Goal: Transaction & Acquisition: Subscribe to service/newsletter

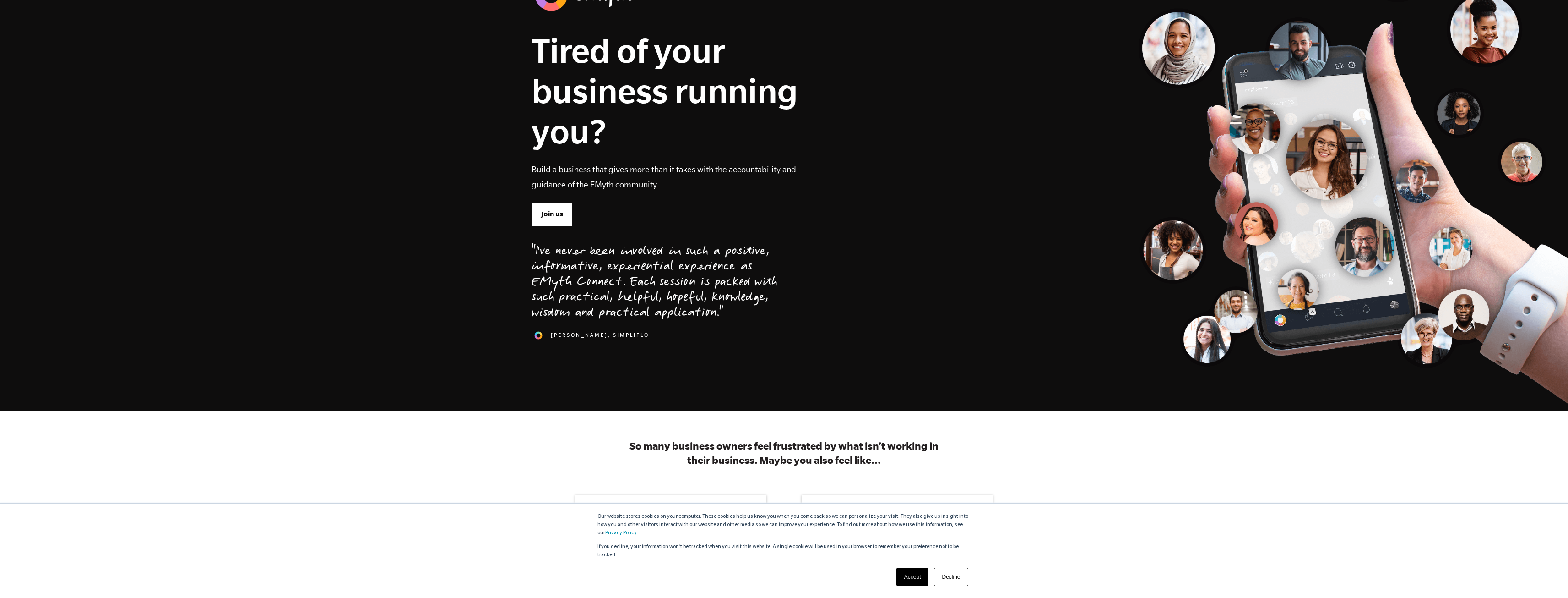
scroll to position [84, 0]
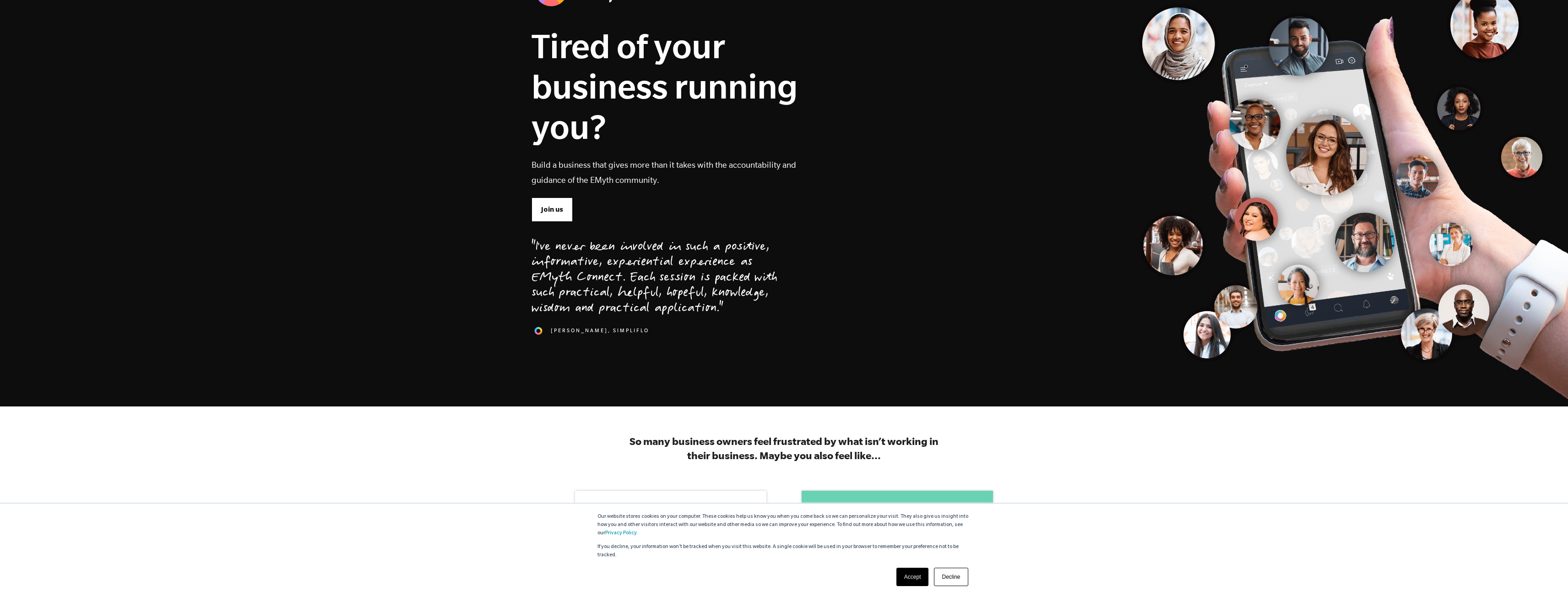
drag, startPoint x: 948, startPoint y: 574, endPoint x: 950, endPoint y: 566, distance: 8.2
click at [948, 574] on link "Decline" at bounding box center [951, 577] width 34 height 18
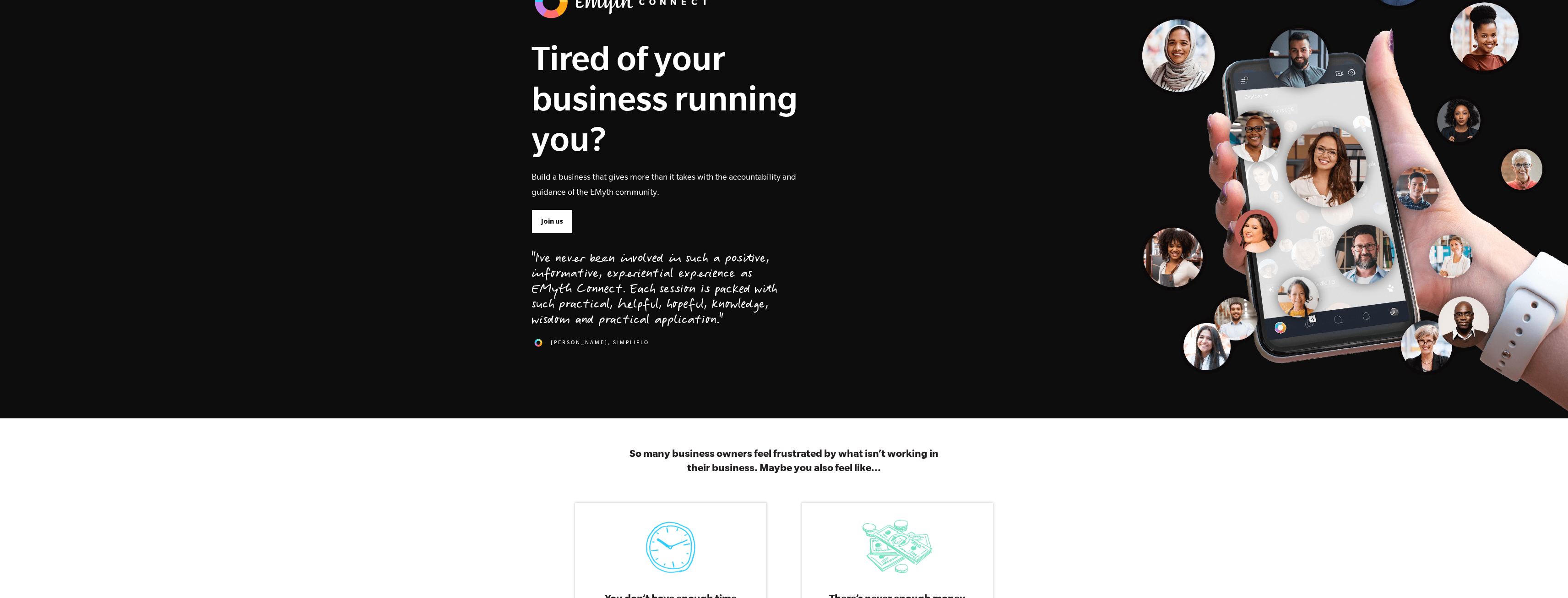
scroll to position [0, 0]
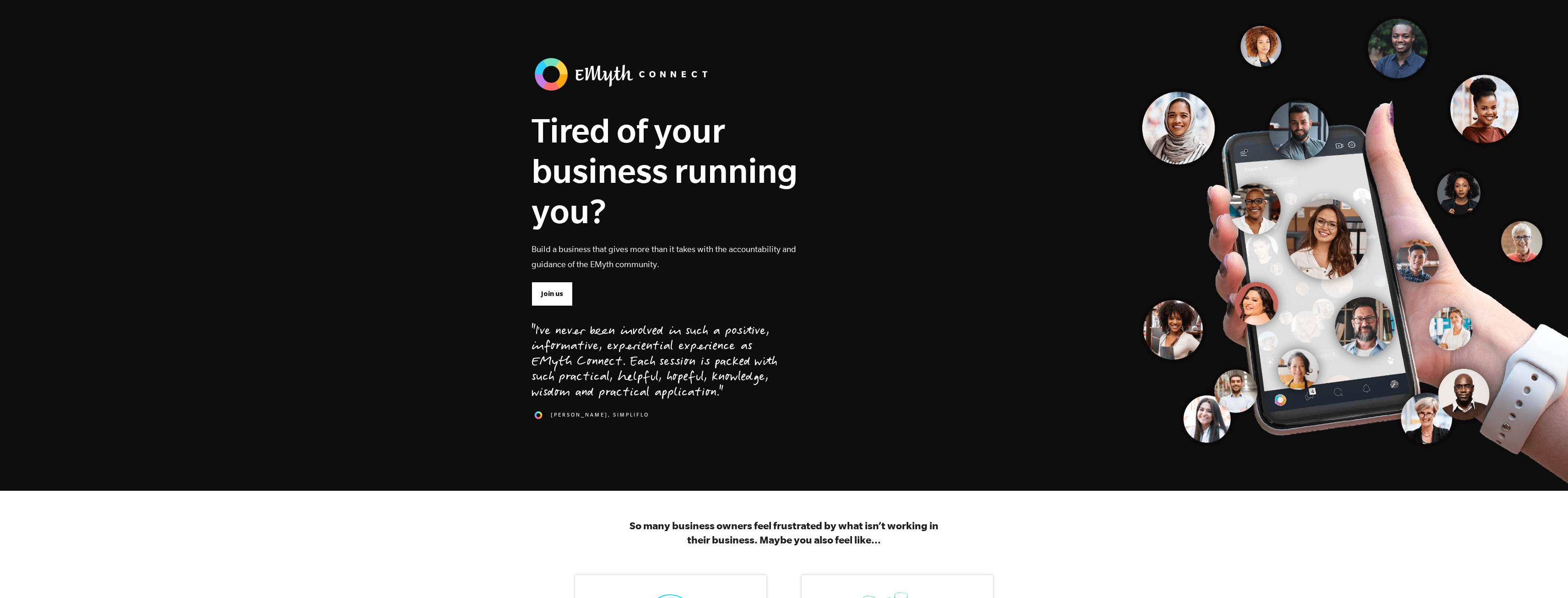
click at [606, 80] on img at bounding box center [623, 74] width 183 height 38
drag, startPoint x: 1368, startPoint y: 258, endPoint x: 1108, endPoint y: 268, distance: 260.2
click at [1367, 256] on section "Tired of your business running you? Build a business that gives more than it ta…" at bounding box center [784, 245] width 1568 height 491
click at [559, 292] on span "Join us" at bounding box center [552, 294] width 22 height 10
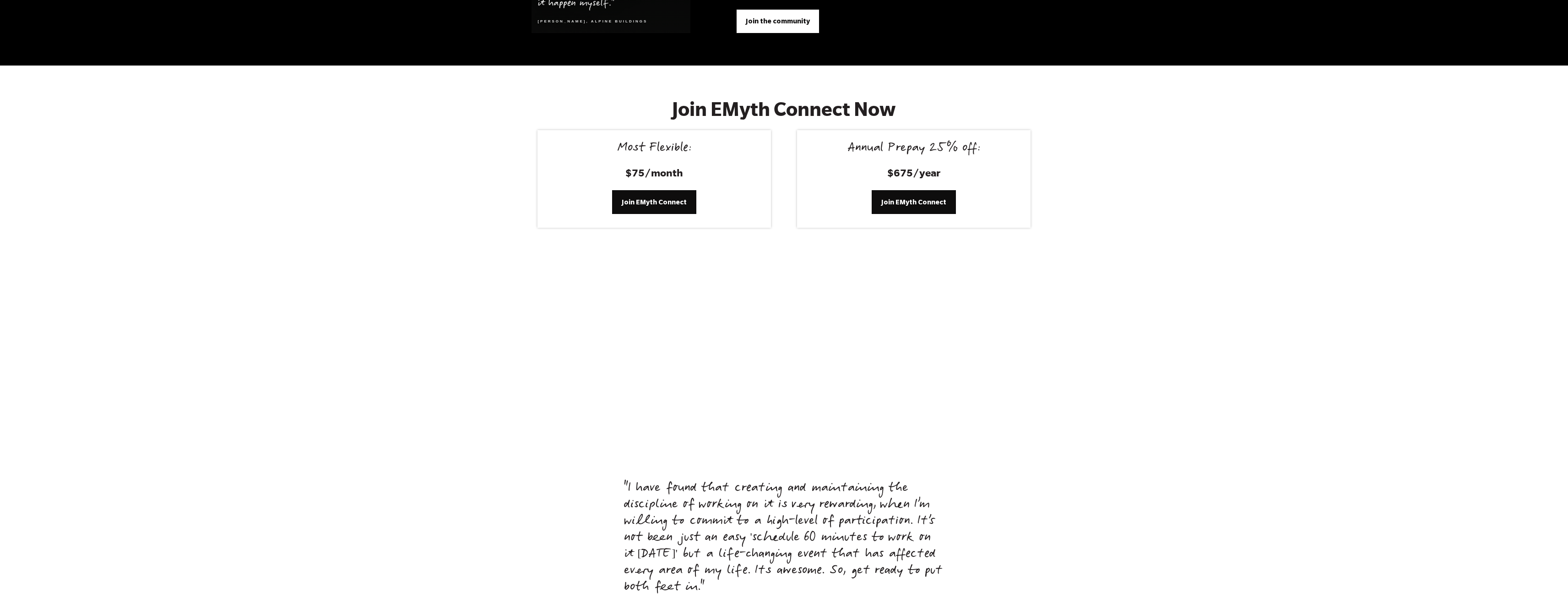
scroll to position [3776, 0]
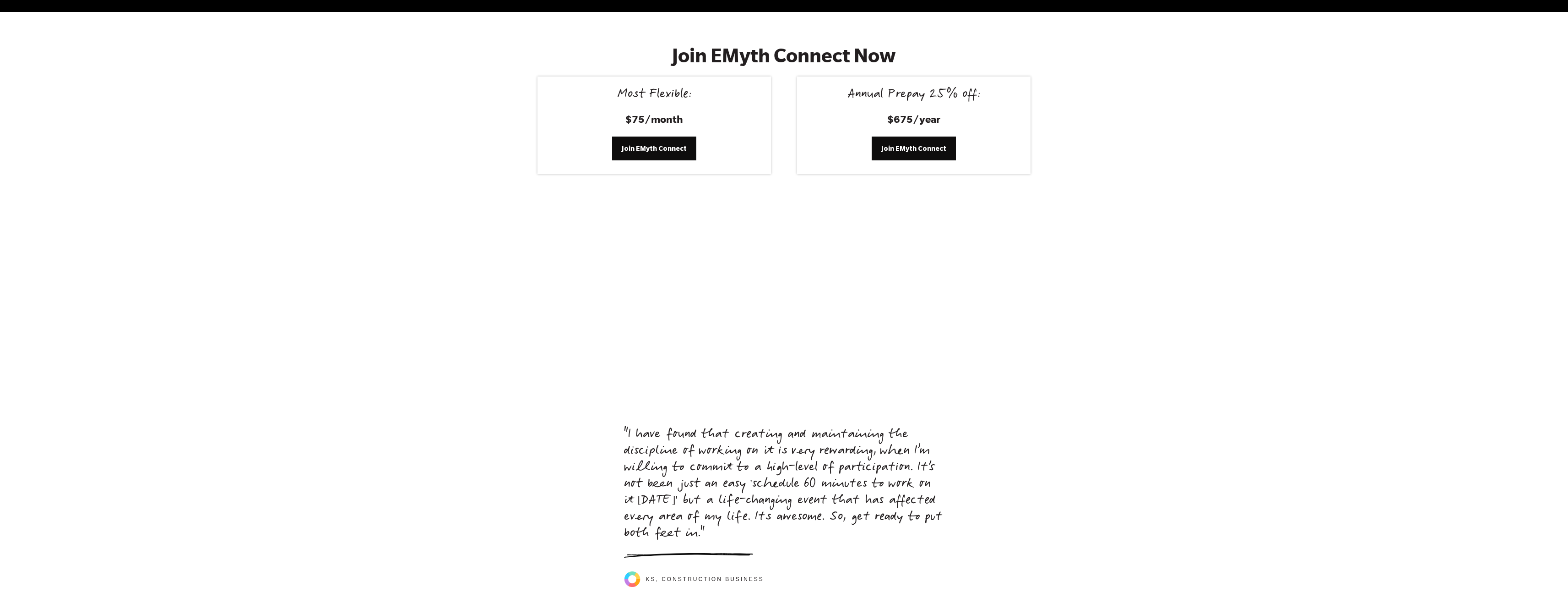
drag, startPoint x: 657, startPoint y: 81, endPoint x: 699, endPoint y: 63, distance: 45.7
click at [655, 88] on div "Most Flexible:" at bounding box center [654, 96] width 211 height 16
drag, startPoint x: 720, startPoint y: 41, endPoint x: 710, endPoint y: 76, distance: 36.4
click at [719, 44] on h2 "Join EMyth Connect Now" at bounding box center [783, 55] width 376 height 23
click at [666, 143] on span "Join EMyth Connect" at bounding box center [654, 148] width 65 height 10
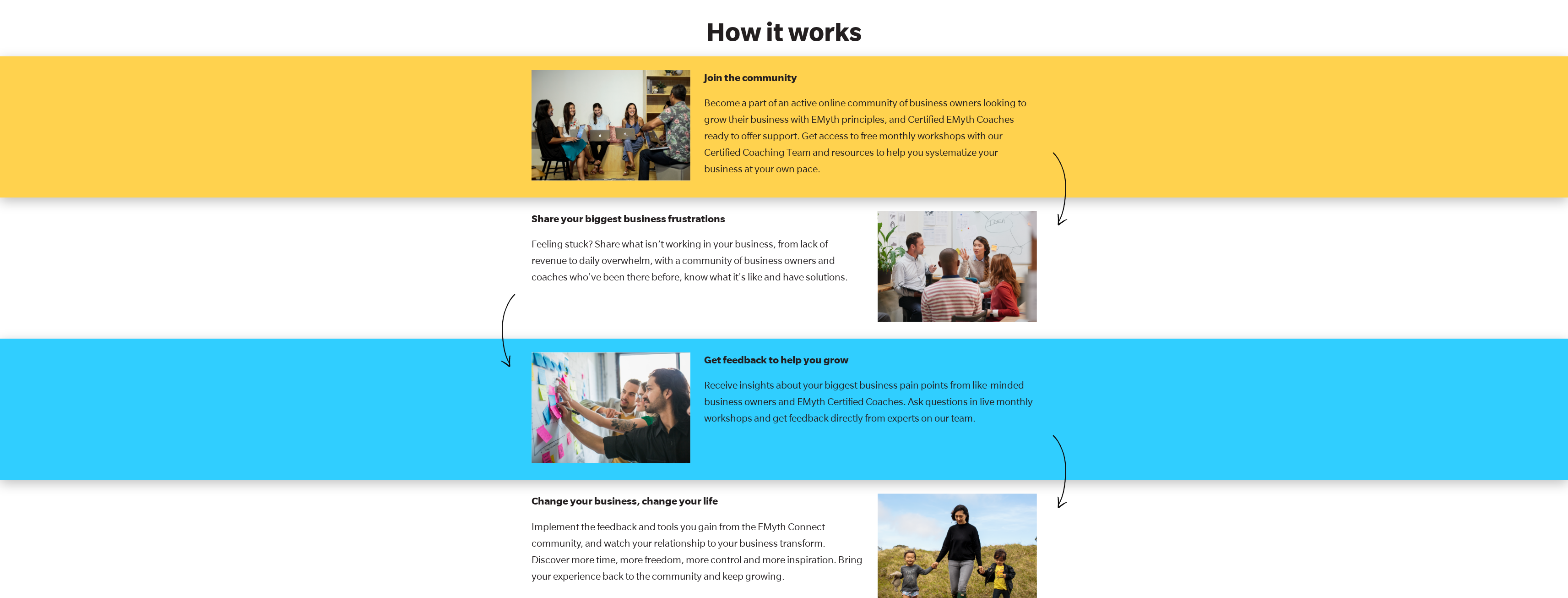
scroll to position [1430, 0]
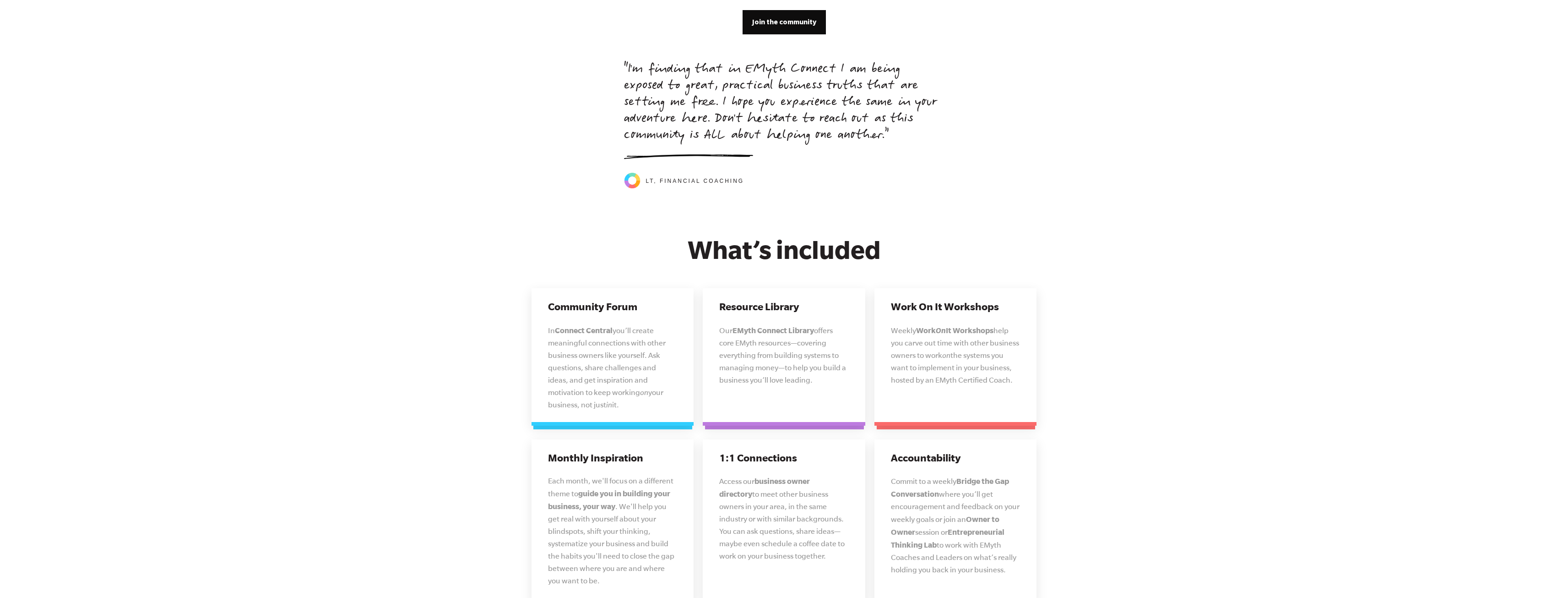
scroll to position [2033, 0]
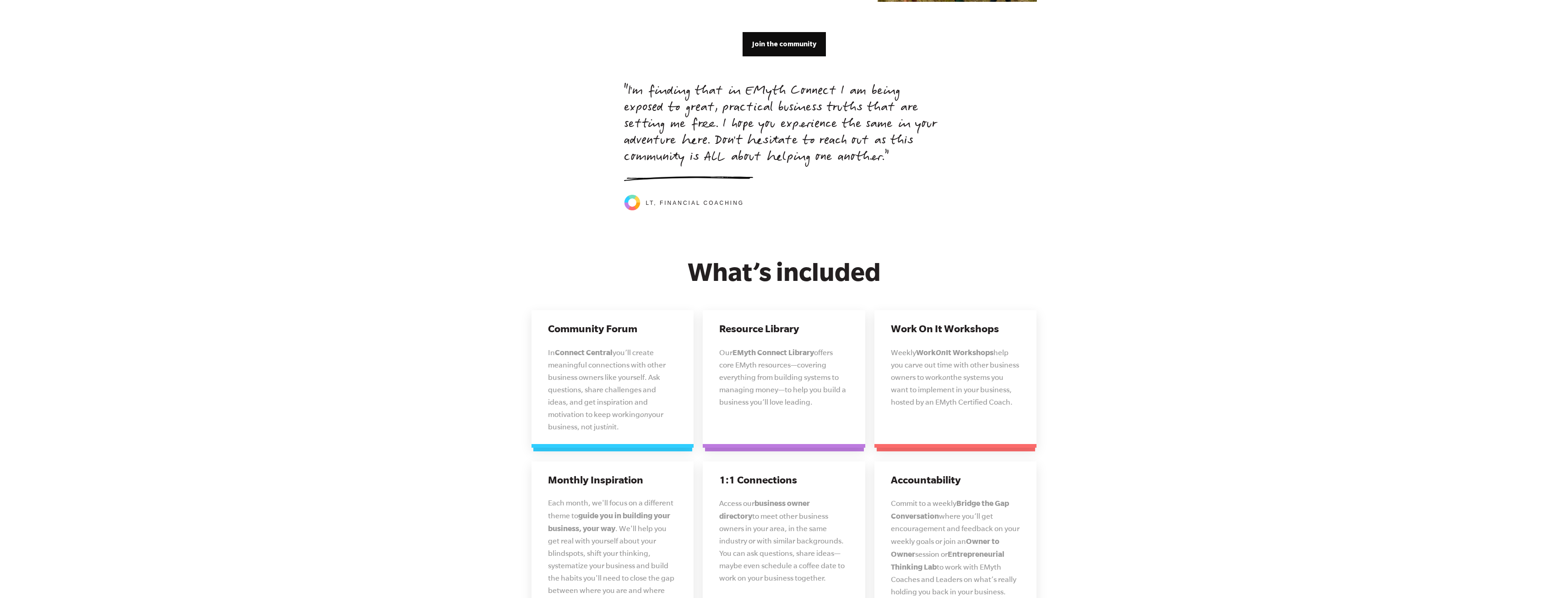
drag, startPoint x: 789, startPoint y: 355, endPoint x: 810, endPoint y: 350, distance: 21.6
click at [797, 354] on p "Our EMyth Connect Library offers core EMyth resources—covering everything from …" at bounding box center [784, 377] width 130 height 62
click at [779, 321] on h3 "Resource Library" at bounding box center [784, 328] width 130 height 14
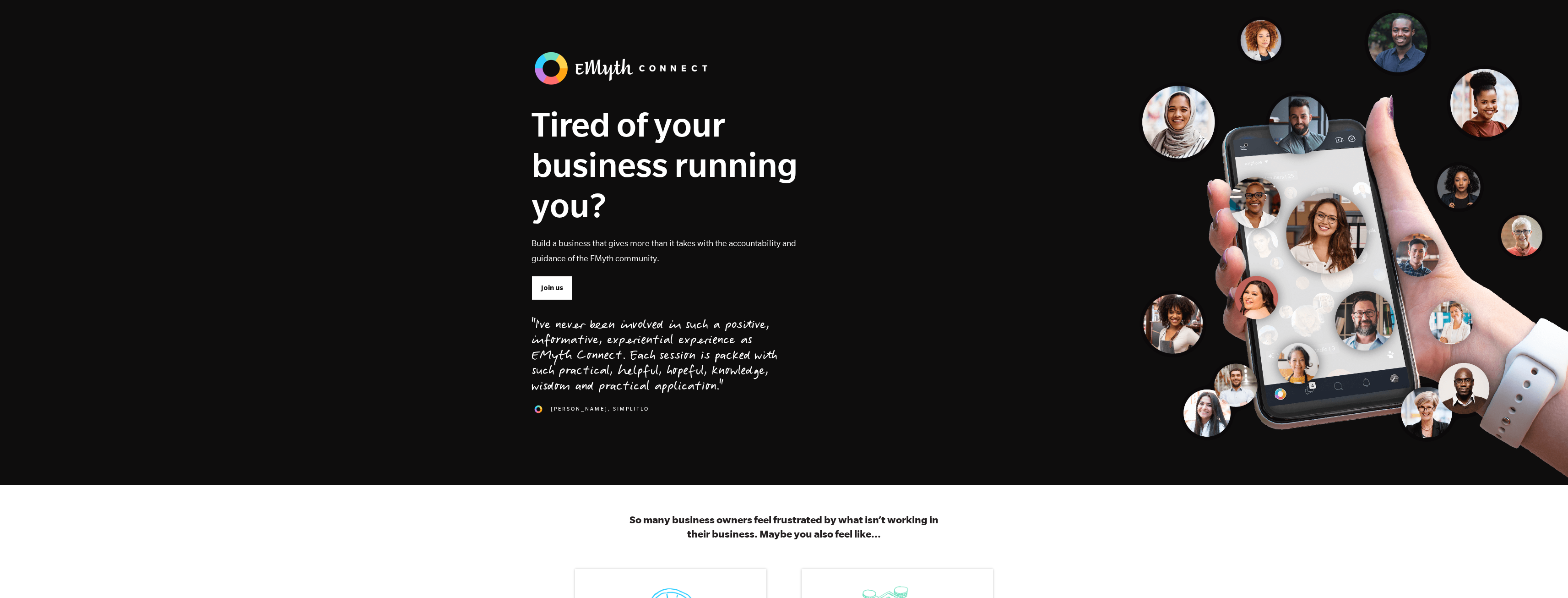
scroll to position [0, 0]
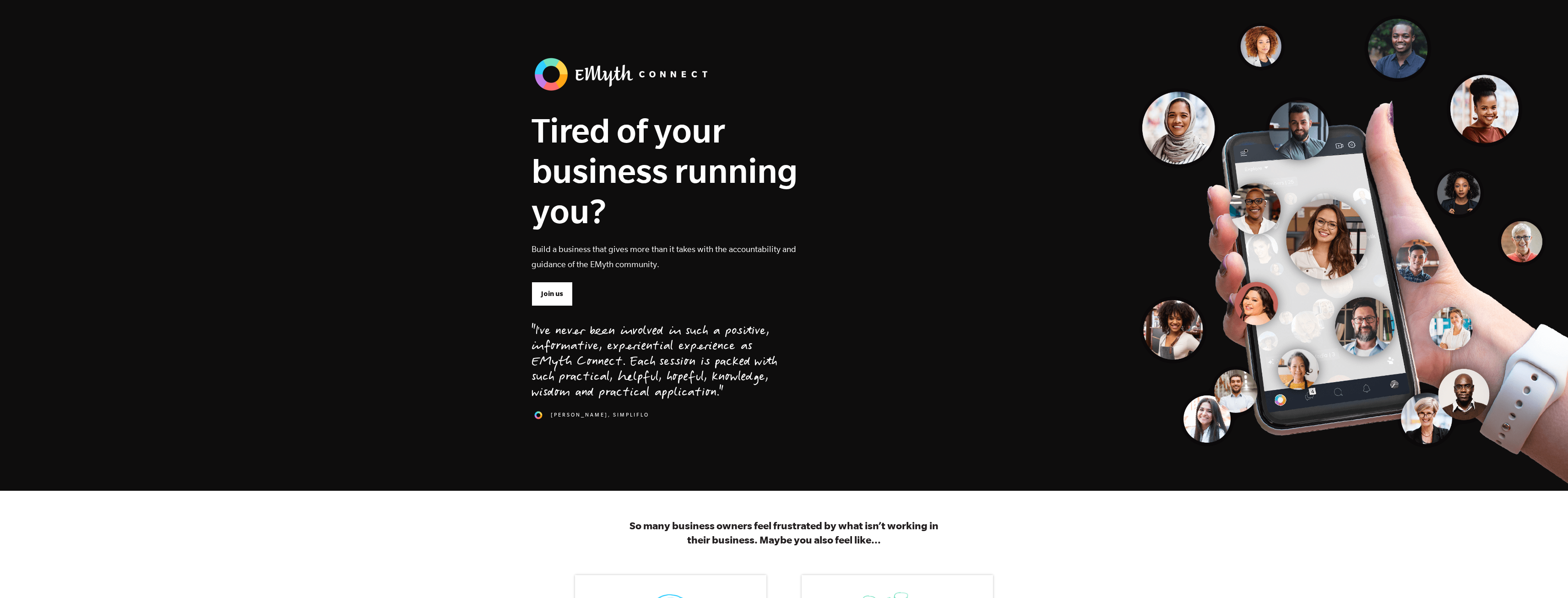
click at [620, 78] on img at bounding box center [623, 74] width 183 height 38
click at [730, 81] on div "Tired of your business running you? Build a business that gives more than it ta…" at bounding box center [654, 245] width 246 height 381
drag, startPoint x: 1542, startPoint y: 18, endPoint x: 1492, endPoint y: 44, distance: 56.4
click at [1357, 35] on section "Tired of your business running you? Build a business that gives more than it ta…" at bounding box center [784, 245] width 1568 height 491
drag, startPoint x: 1369, startPoint y: 58, endPoint x: 1475, endPoint y: 37, distance: 108.1
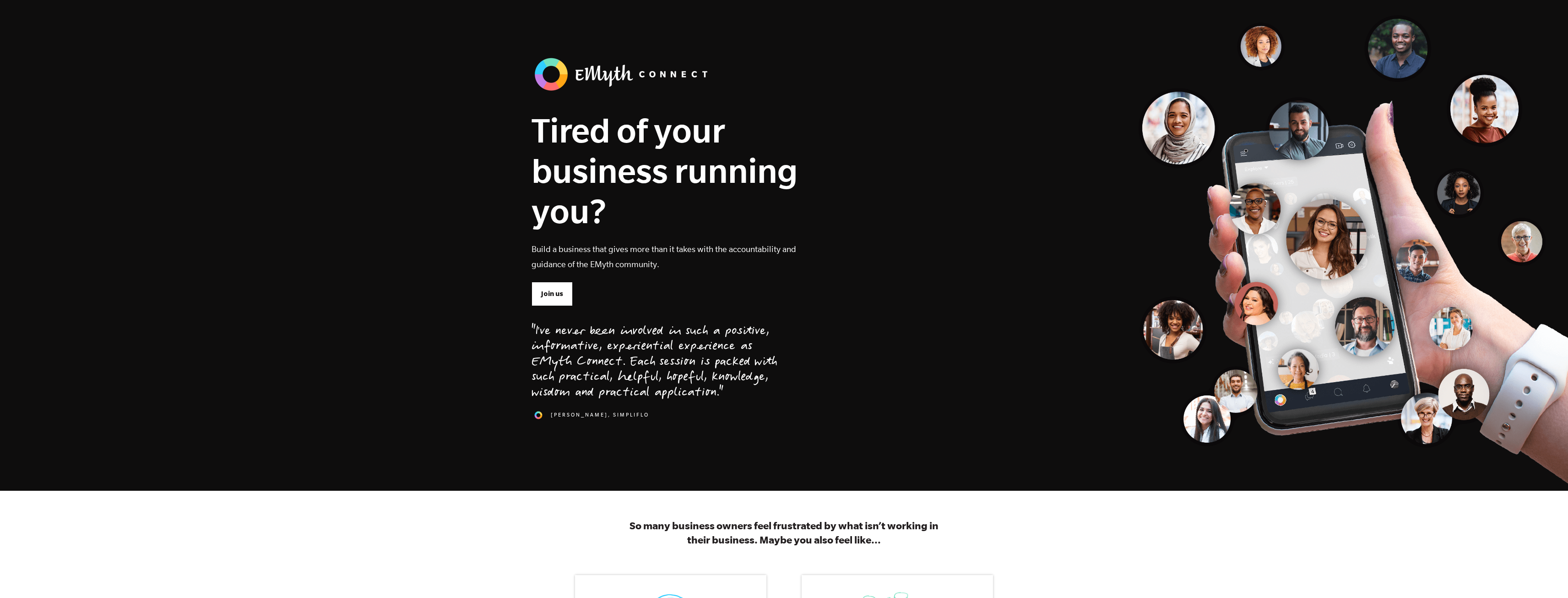
click at [1357, 58] on section "Tired of your business running you? Build a business that gives more than it ta…" at bounding box center [784, 245] width 1568 height 491
drag, startPoint x: 181, startPoint y: 68, endPoint x: 200, endPoint y: 34, distance: 38.9
click at [186, 65] on section "Tired of your business running you? Build a business that gives more than it ta…" at bounding box center [784, 245] width 1568 height 491
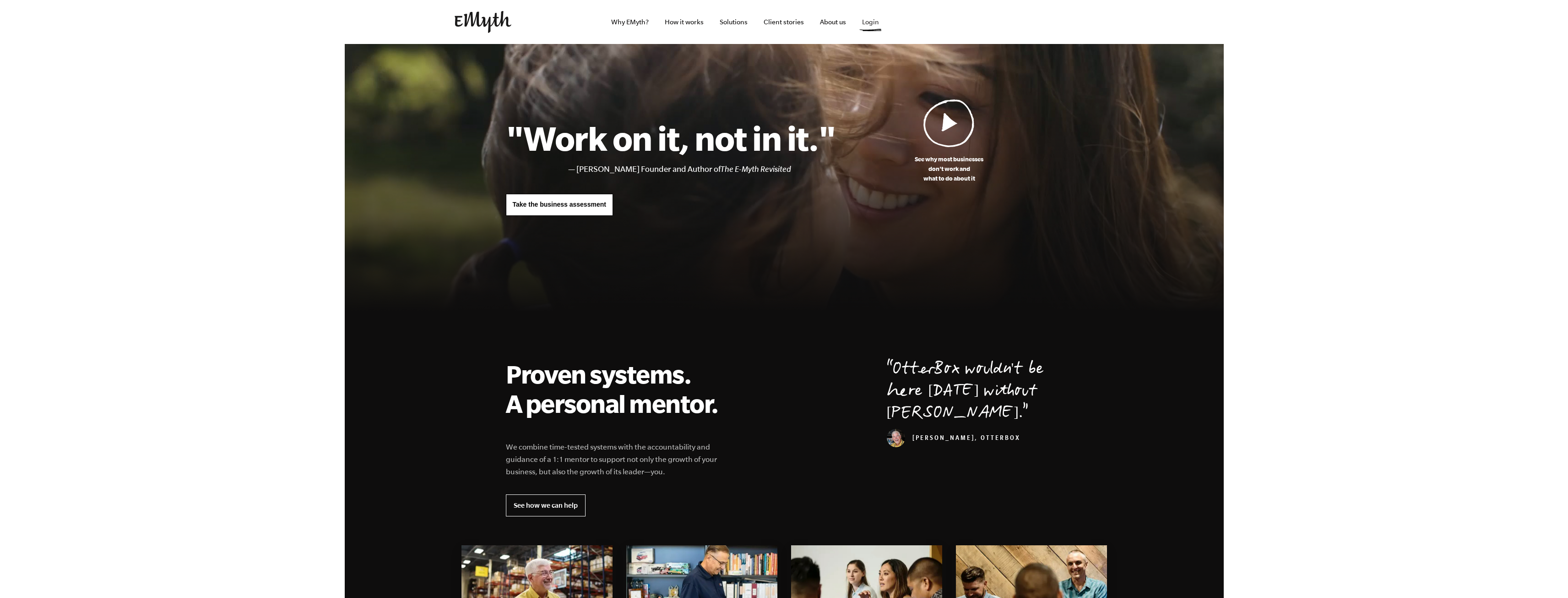
click at [858, 25] on link "Login" at bounding box center [870, 22] width 32 height 44
